Goal: Task Accomplishment & Management: Manage account settings

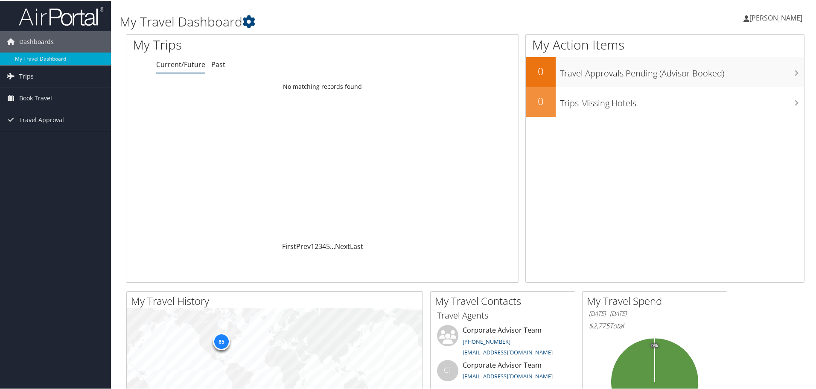
click at [761, 23] on link "[PERSON_NAME]" at bounding box center [777, 17] width 67 height 26
click at [756, 80] on link "View Travel Profile" at bounding box center [753, 76] width 95 height 15
